Goal: Information Seeking & Learning: Learn about a topic

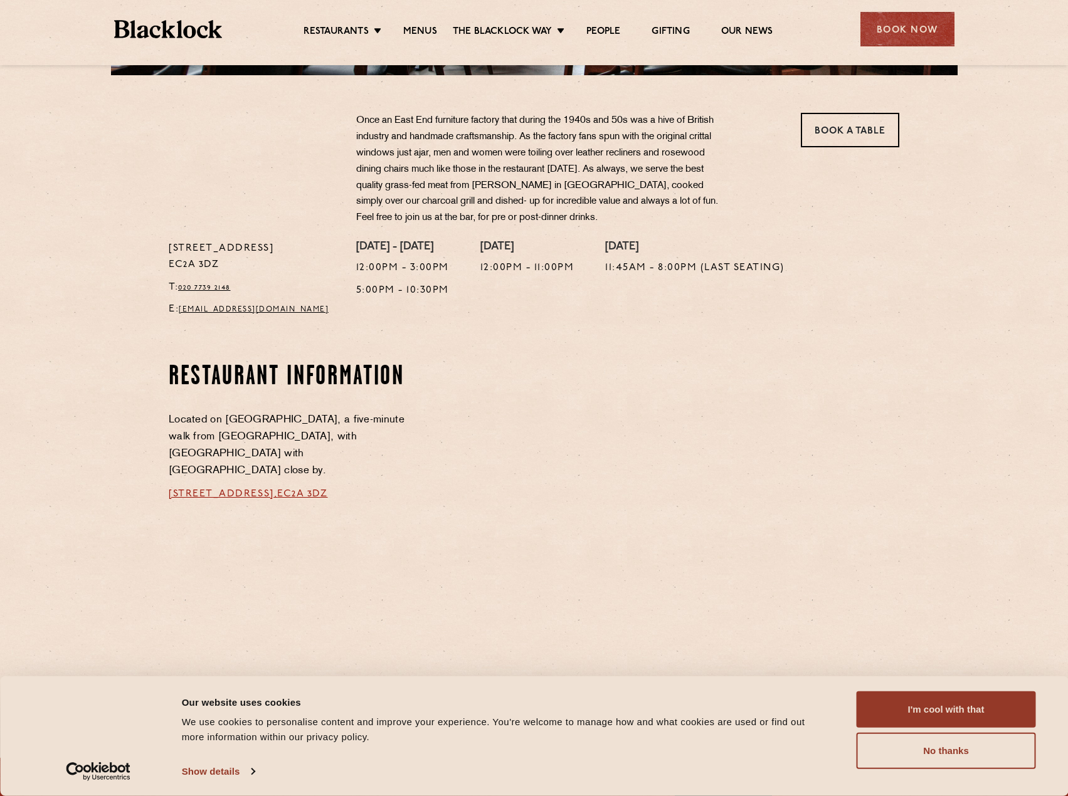
scroll to position [502, 0]
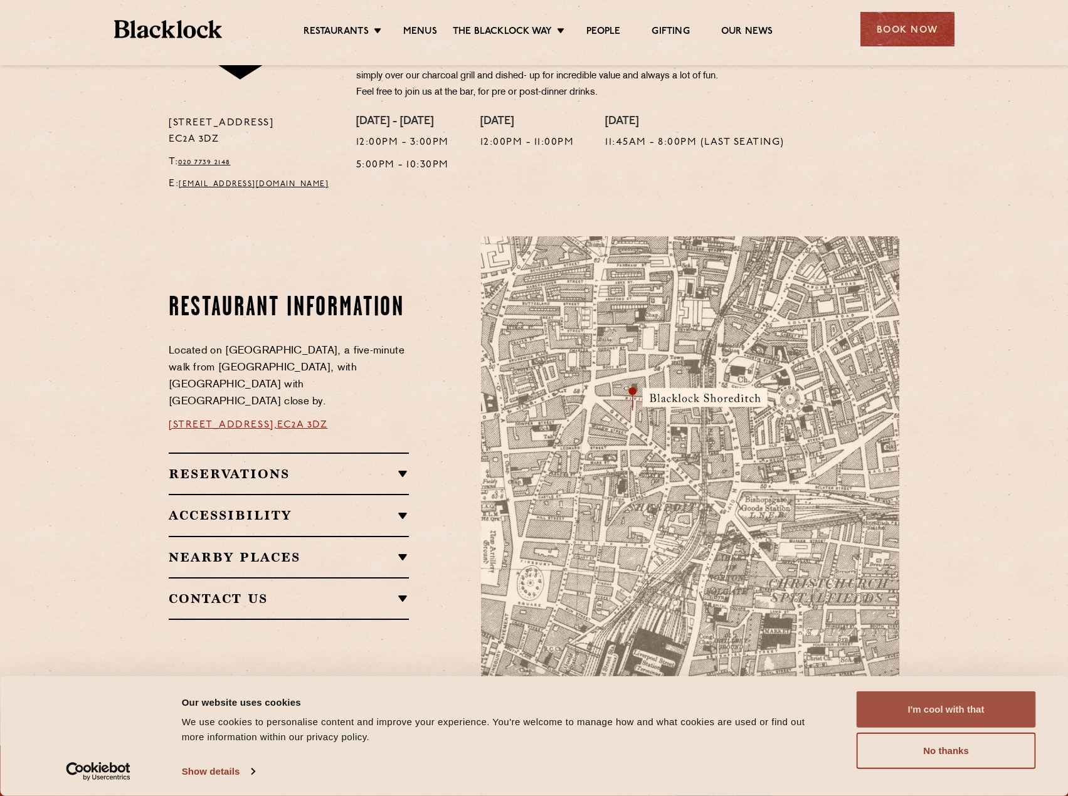
click at [952, 710] on button "I'm cool with that" at bounding box center [945, 710] width 179 height 36
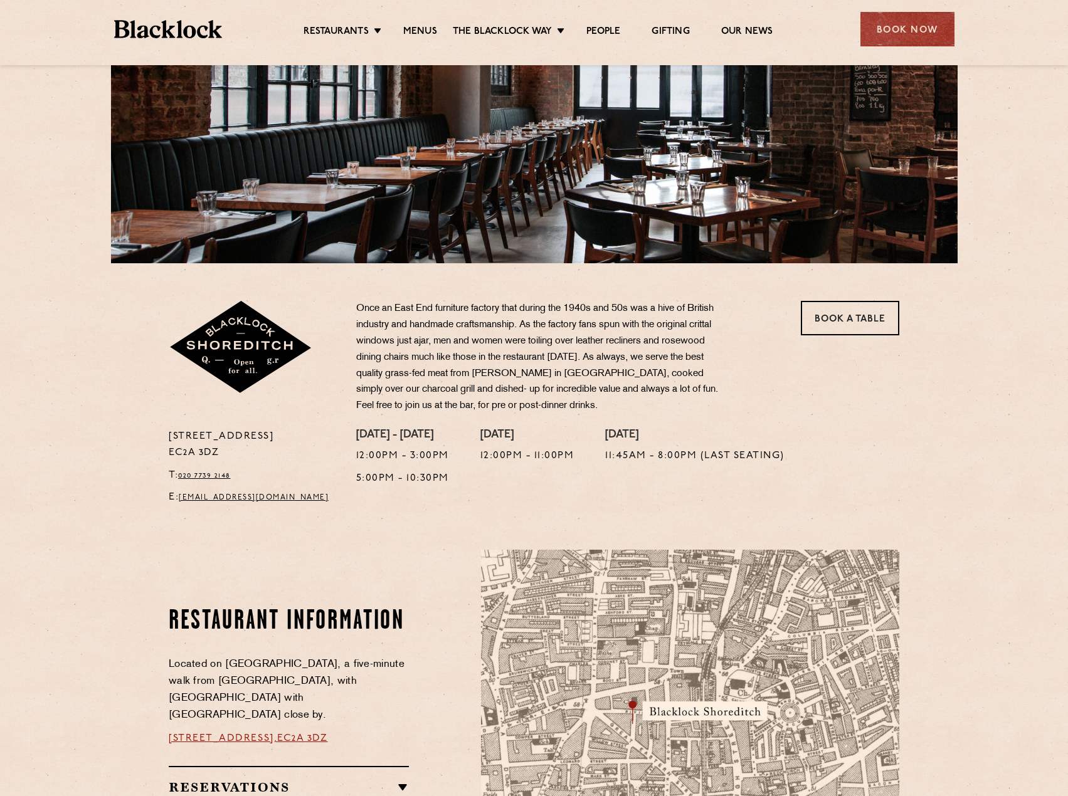
scroll to position [0, 0]
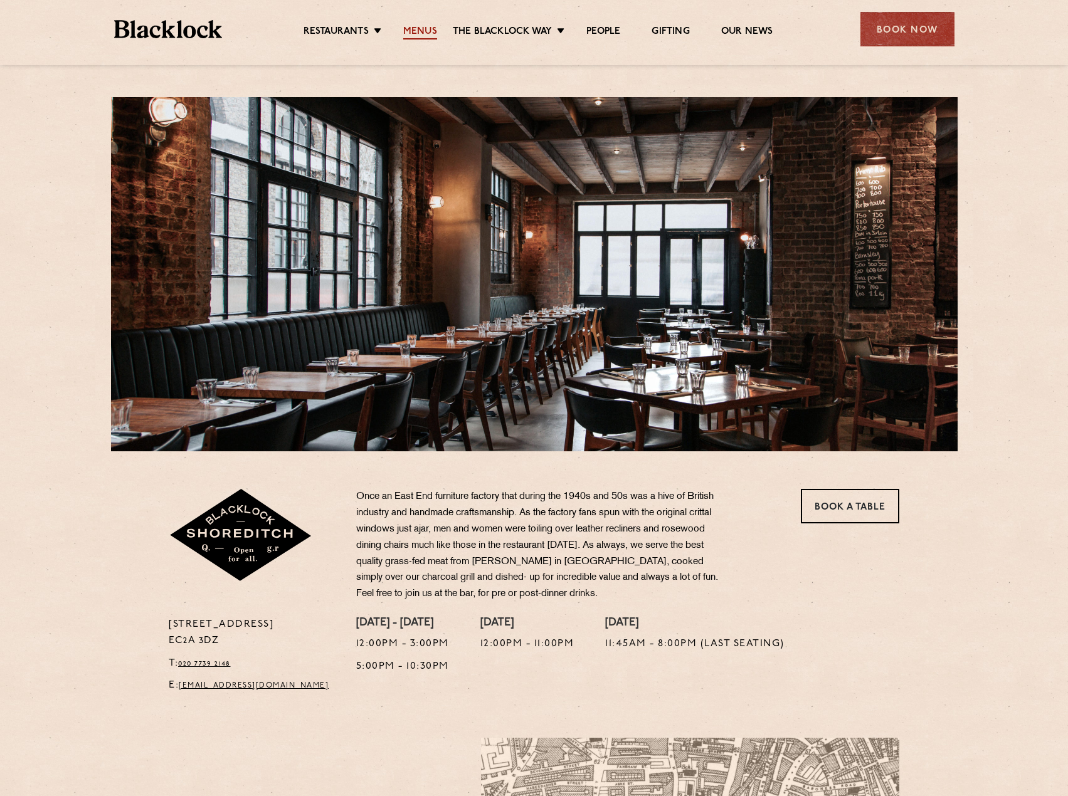
click at [428, 30] on link "Menus" at bounding box center [420, 33] width 34 height 14
drag, startPoint x: 134, startPoint y: 442, endPoint x: 134, endPoint y: 431, distance: 10.7
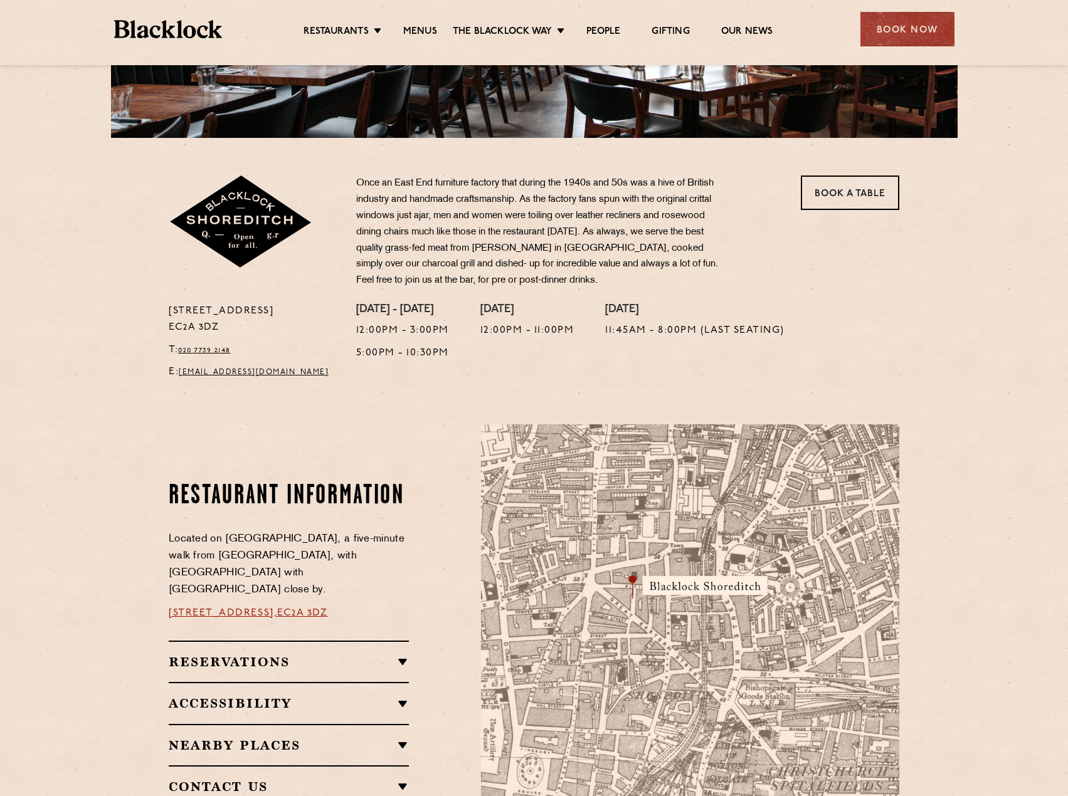
scroll to position [502, 0]
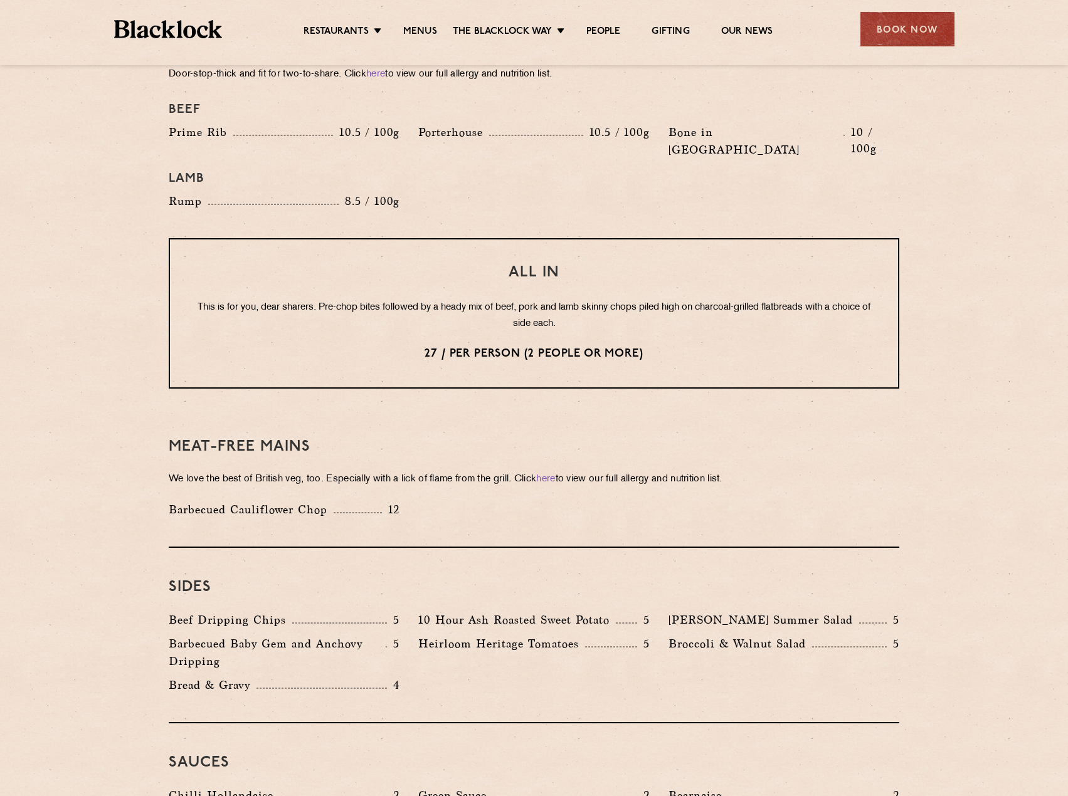
scroll to position [1505, 0]
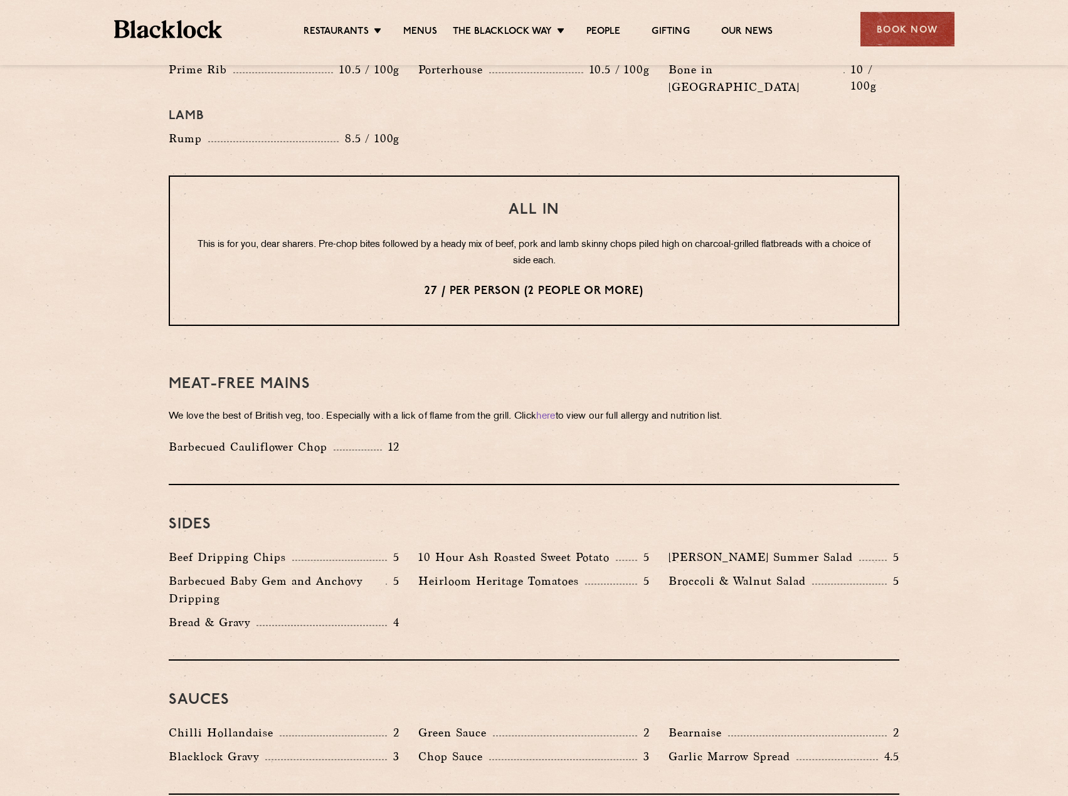
drag, startPoint x: 123, startPoint y: 441, endPoint x: 131, endPoint y: 443, distance: 8.5
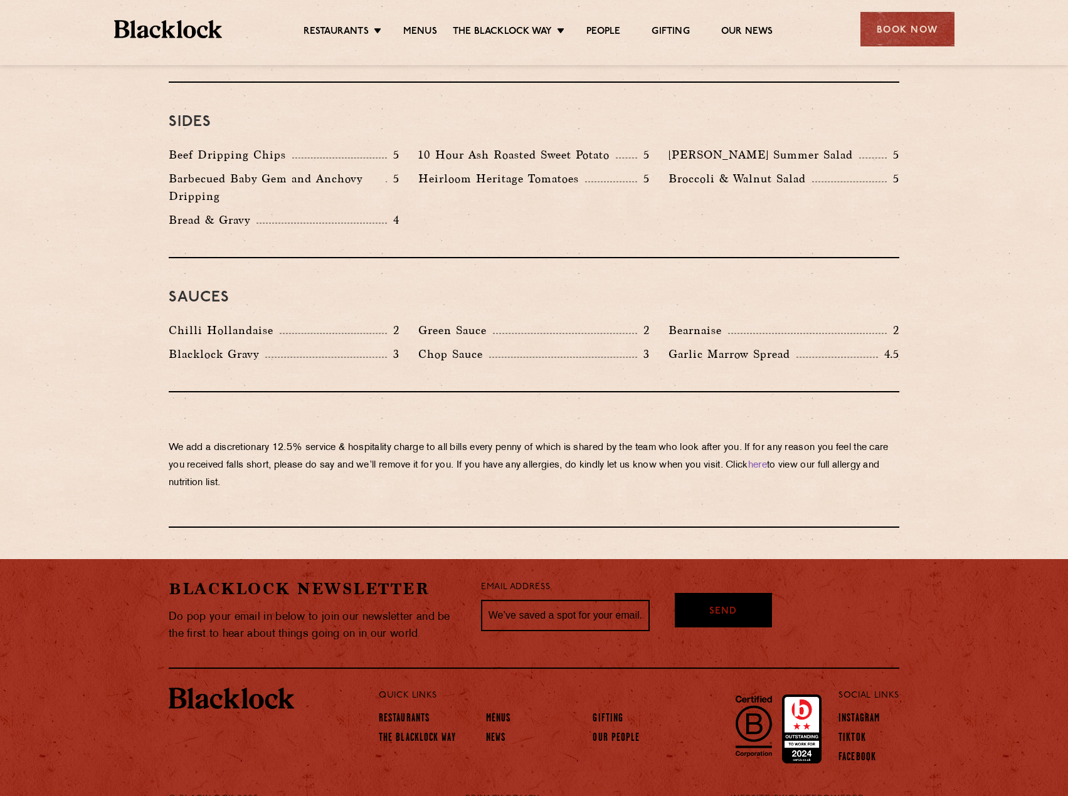
scroll to position [1594, 0]
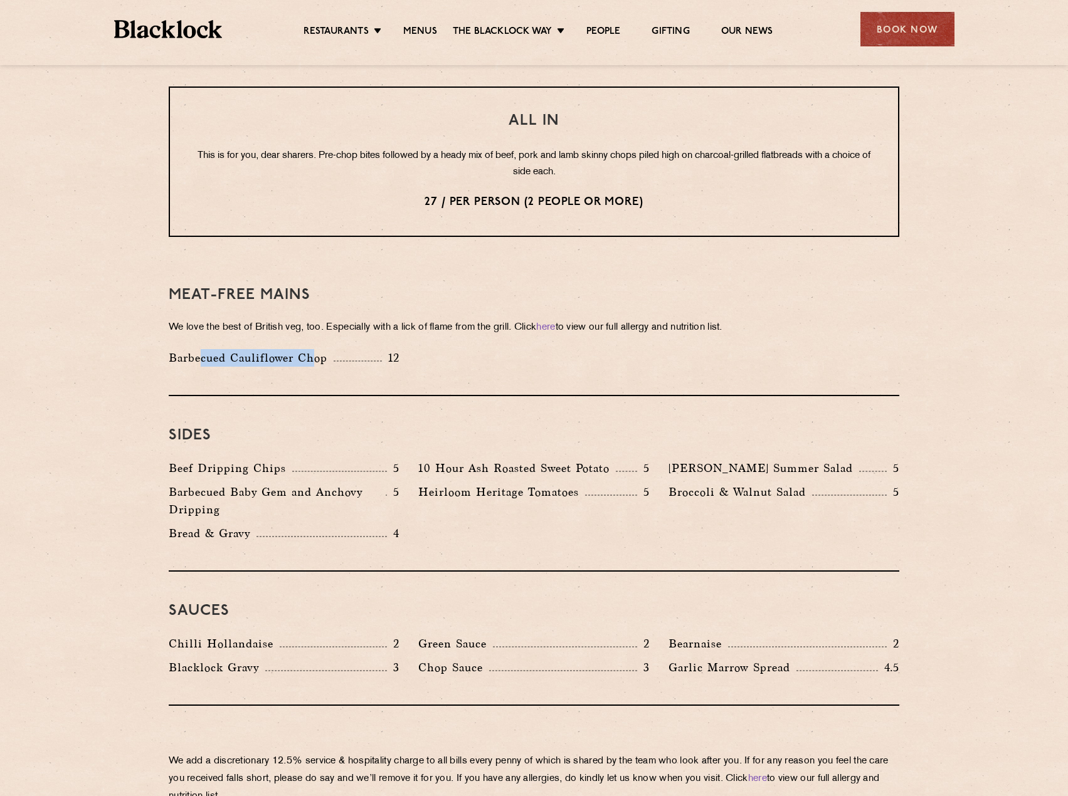
drag, startPoint x: 221, startPoint y: 317, endPoint x: 317, endPoint y: 325, distance: 95.6
click at [317, 349] on p "Barbecued Cauliflower Chop" at bounding box center [251, 358] width 165 height 18
click at [255, 319] on p "We love the best of British veg, too. Especially with a lick of flame from the …" at bounding box center [534, 328] width 730 height 18
